Goal: Transaction & Acquisition: Purchase product/service

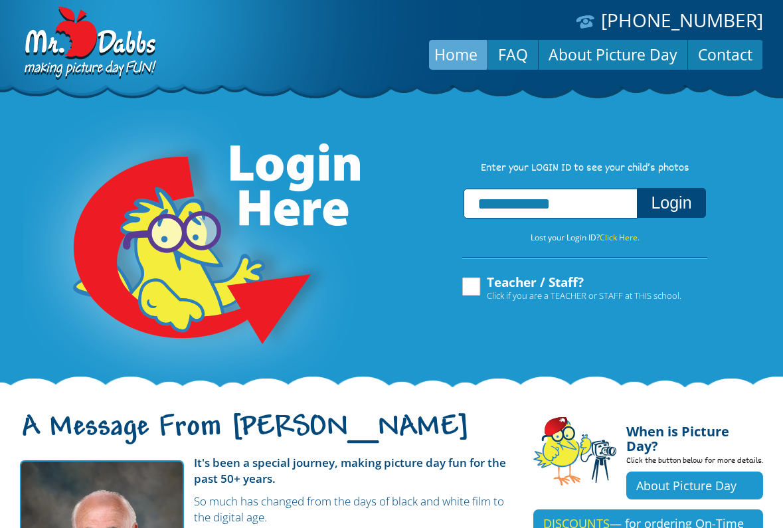
type input "**********"
click at [637, 188] on button "Login" at bounding box center [671, 203] width 68 height 30
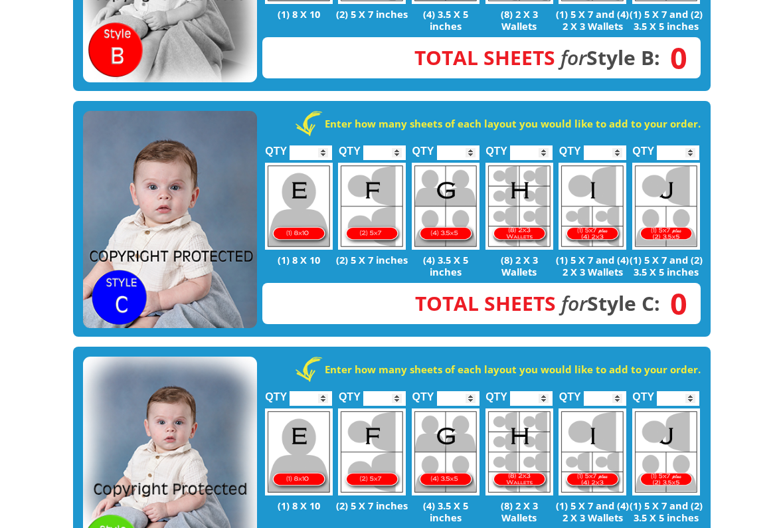
scroll to position [714, 0]
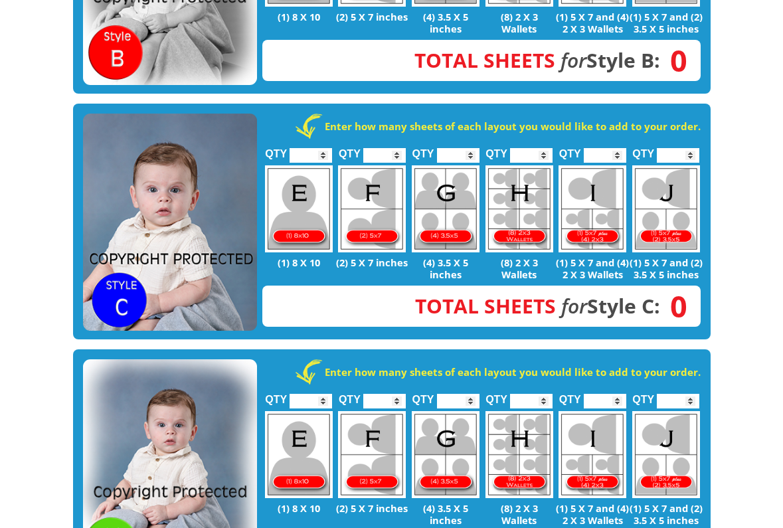
click at [396, 148] on input "*" at bounding box center [384, 155] width 43 height 15
type input "*"
click at [396, 148] on input "*" at bounding box center [384, 155] width 43 height 15
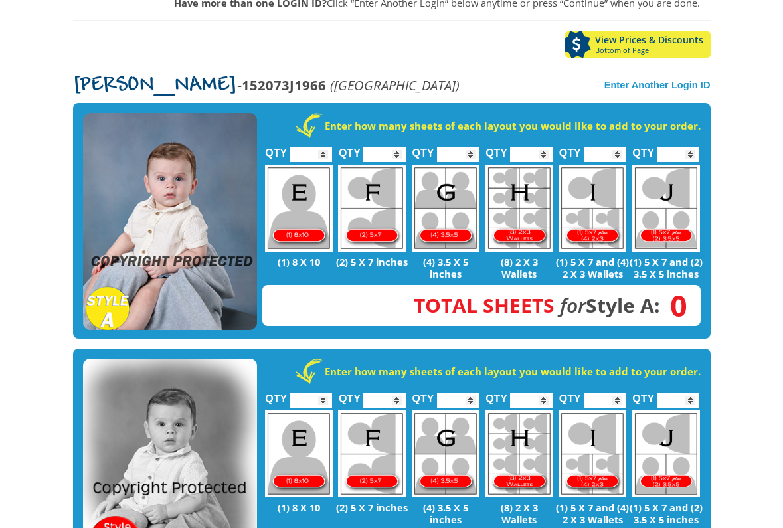
scroll to position [229, 0]
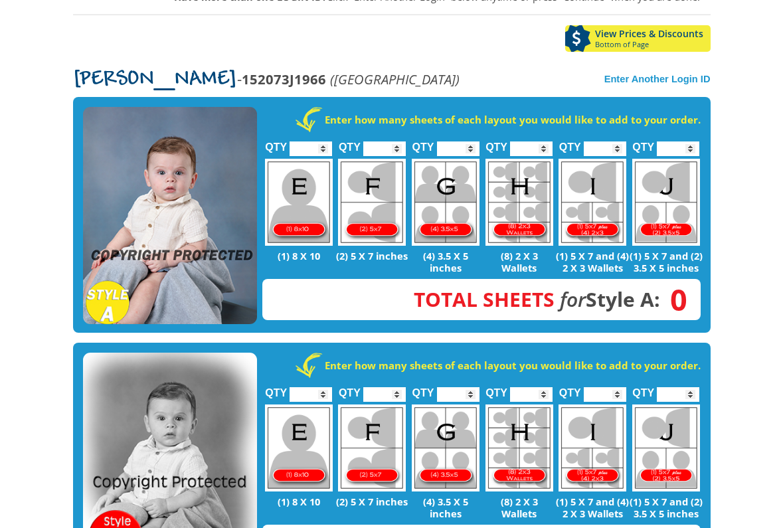
type input "*"
click at [692, 141] on input "*" at bounding box center [678, 148] width 43 height 15
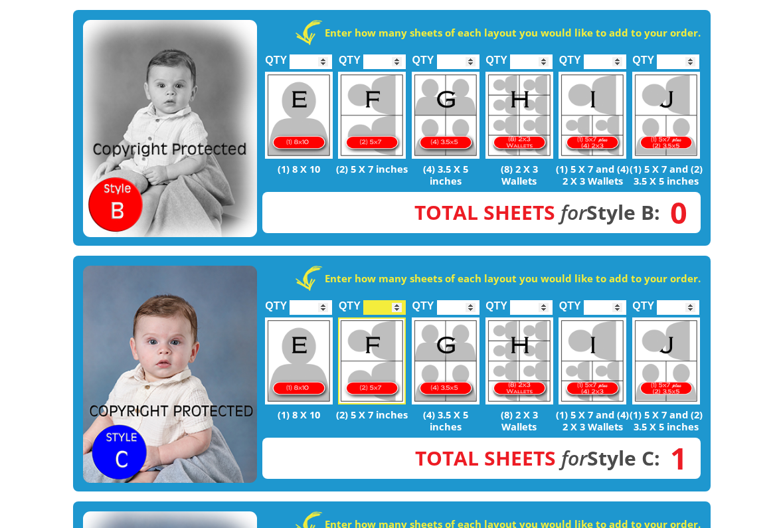
scroll to position [587, 0]
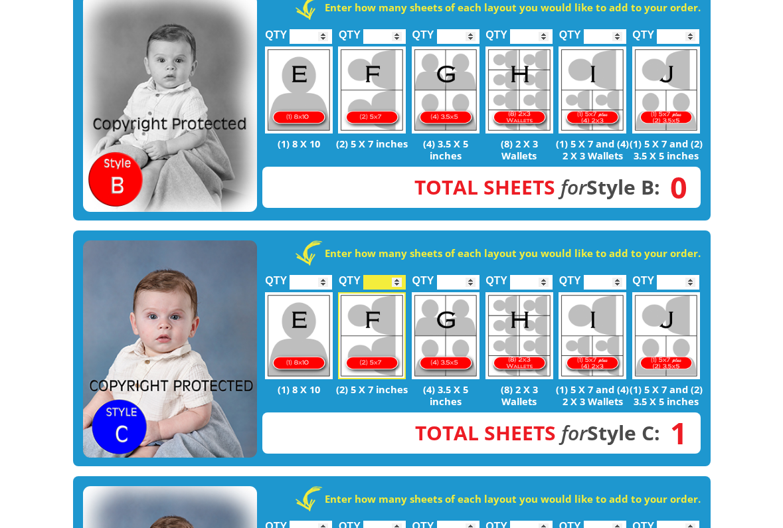
type input "*"
click at [469, 275] on input "*" at bounding box center [458, 282] width 43 height 15
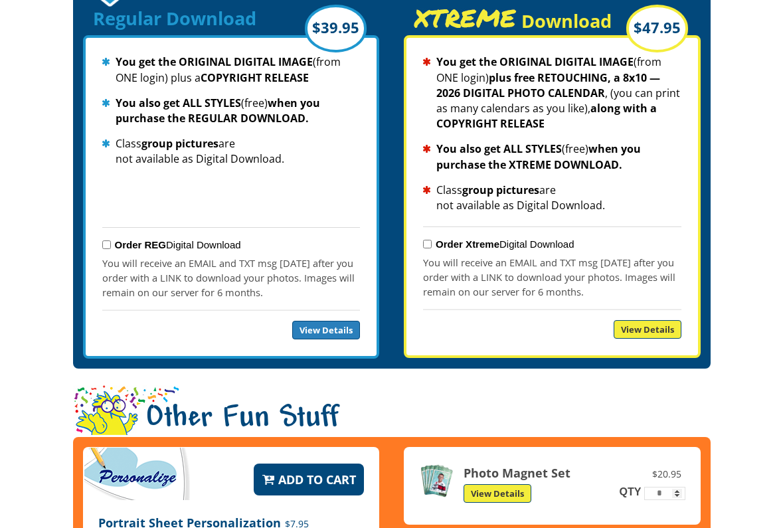
scroll to position [1503, 0]
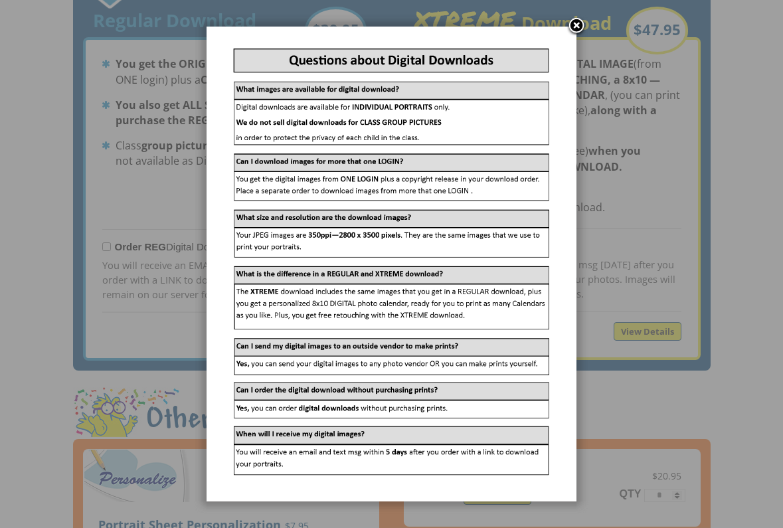
click at [578, 22] on link at bounding box center [576, 27] width 20 height 20
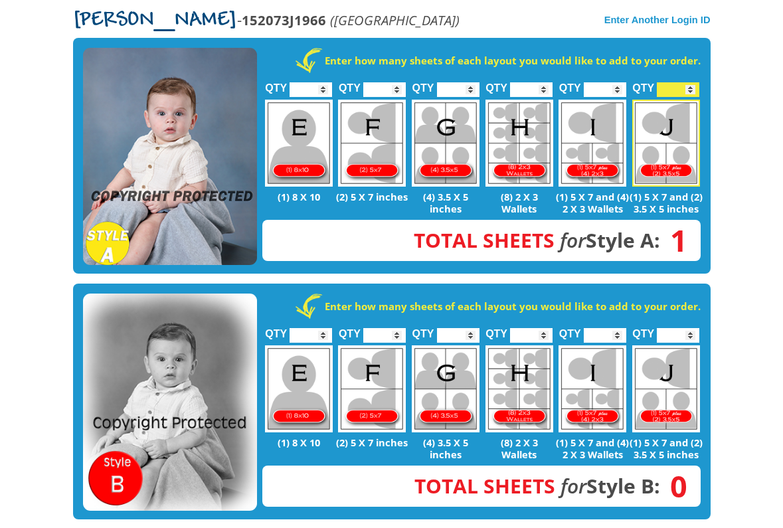
scroll to position [289, 0]
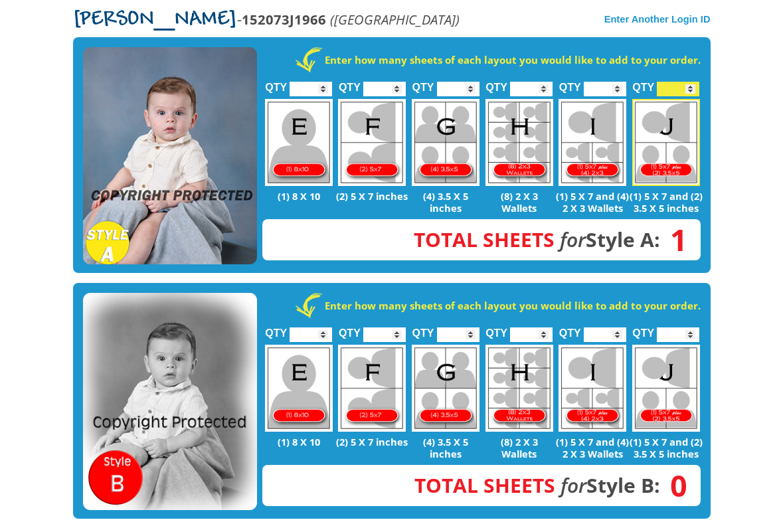
type input "*"
click at [691, 82] on input "*" at bounding box center [678, 89] width 43 height 15
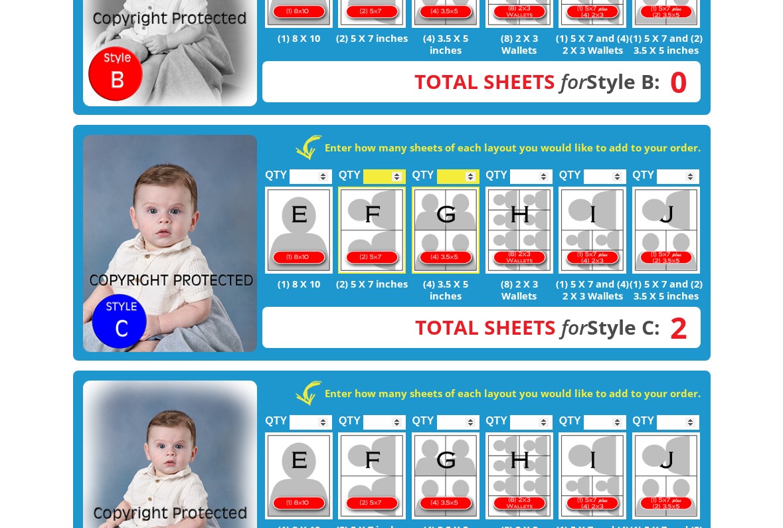
scroll to position [693, 0]
